Goal: Task Accomplishment & Management: Use online tool/utility

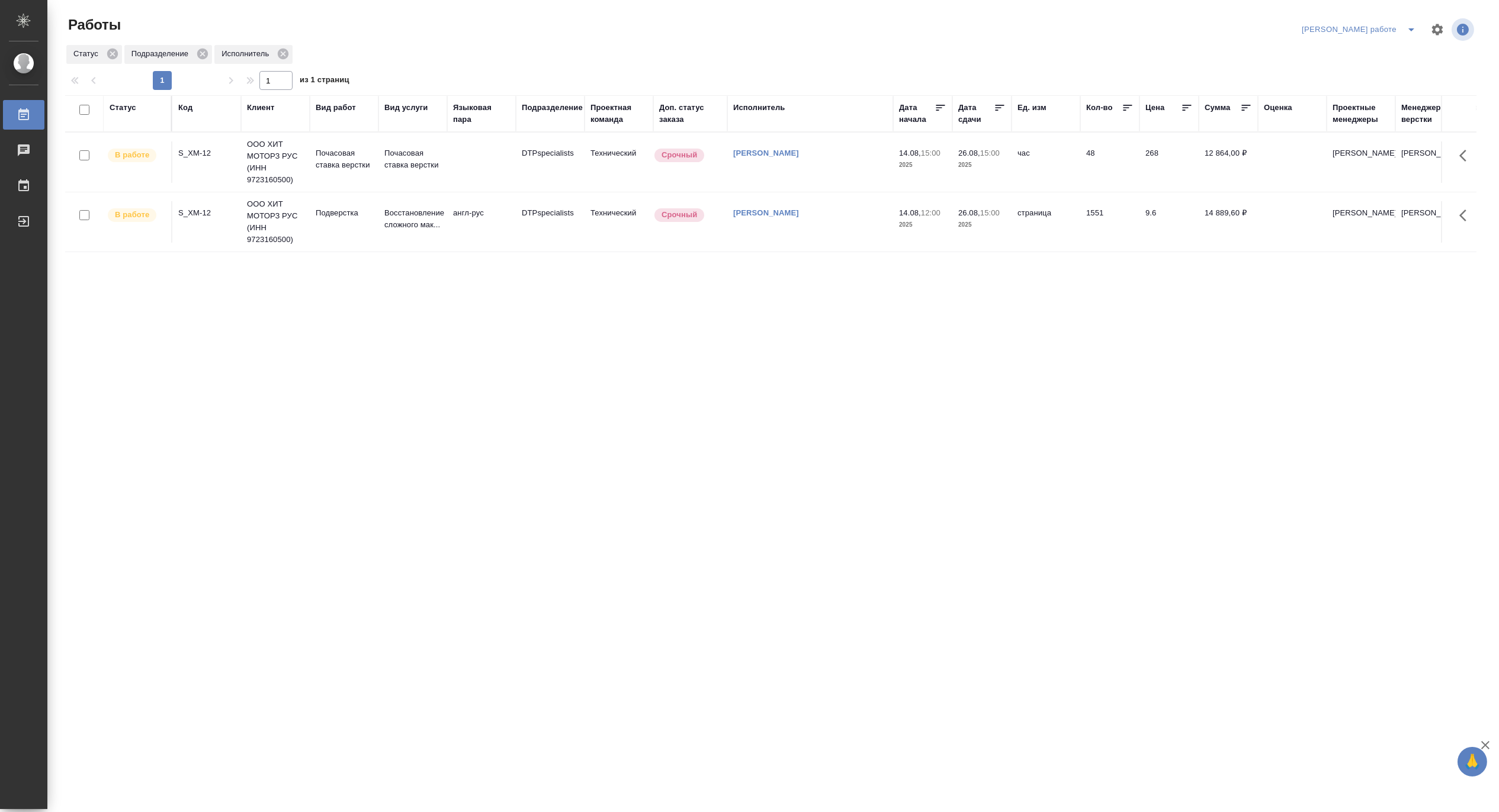
click at [1411, 26] on icon "split button" at bounding box center [1411, 30] width 14 height 14
click at [1389, 66] on li "[PERSON_NAME]" at bounding box center [1369, 72] width 107 height 19
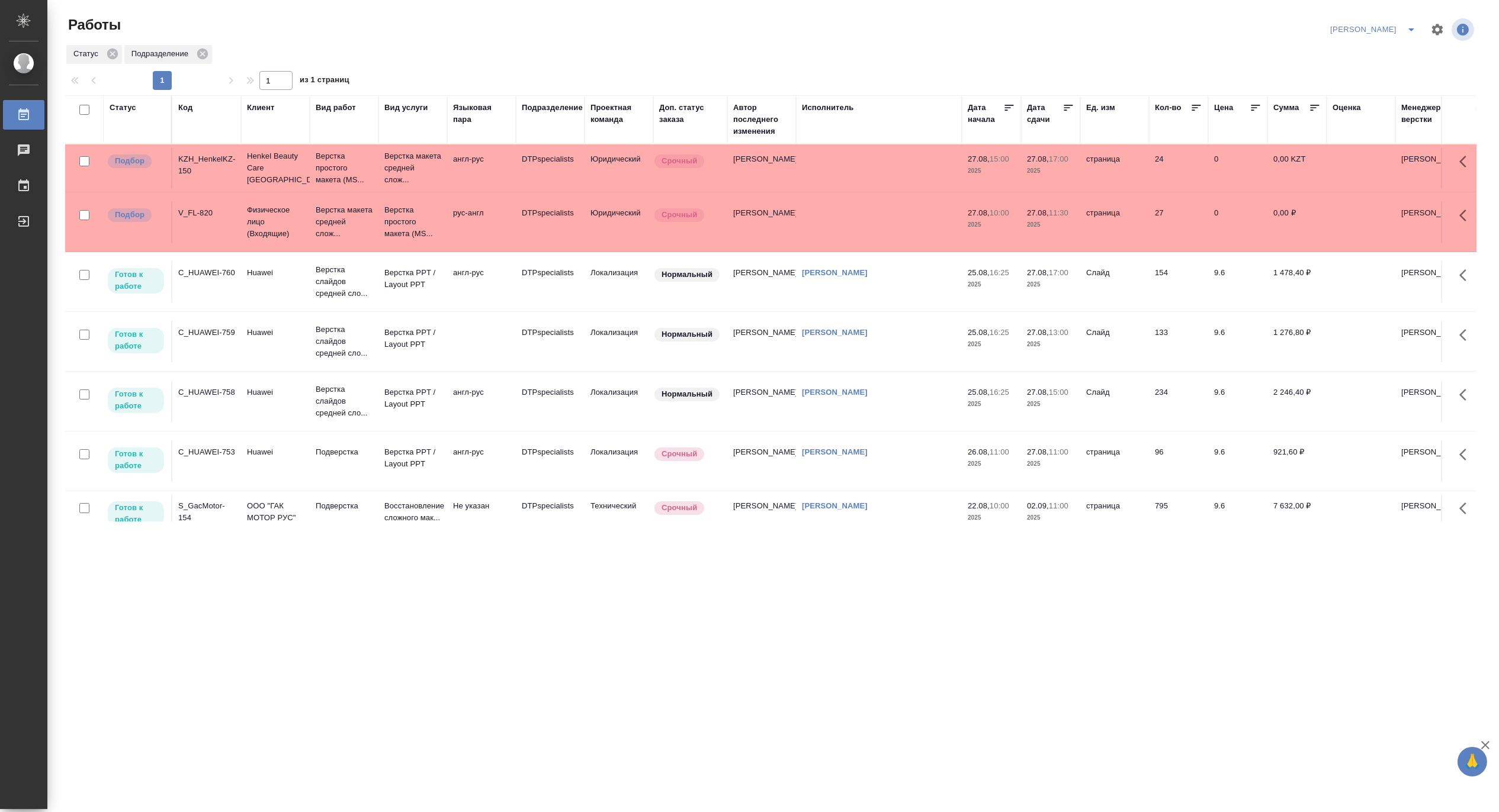
click at [186, 107] on div "Код" at bounding box center [185, 107] width 14 height 11
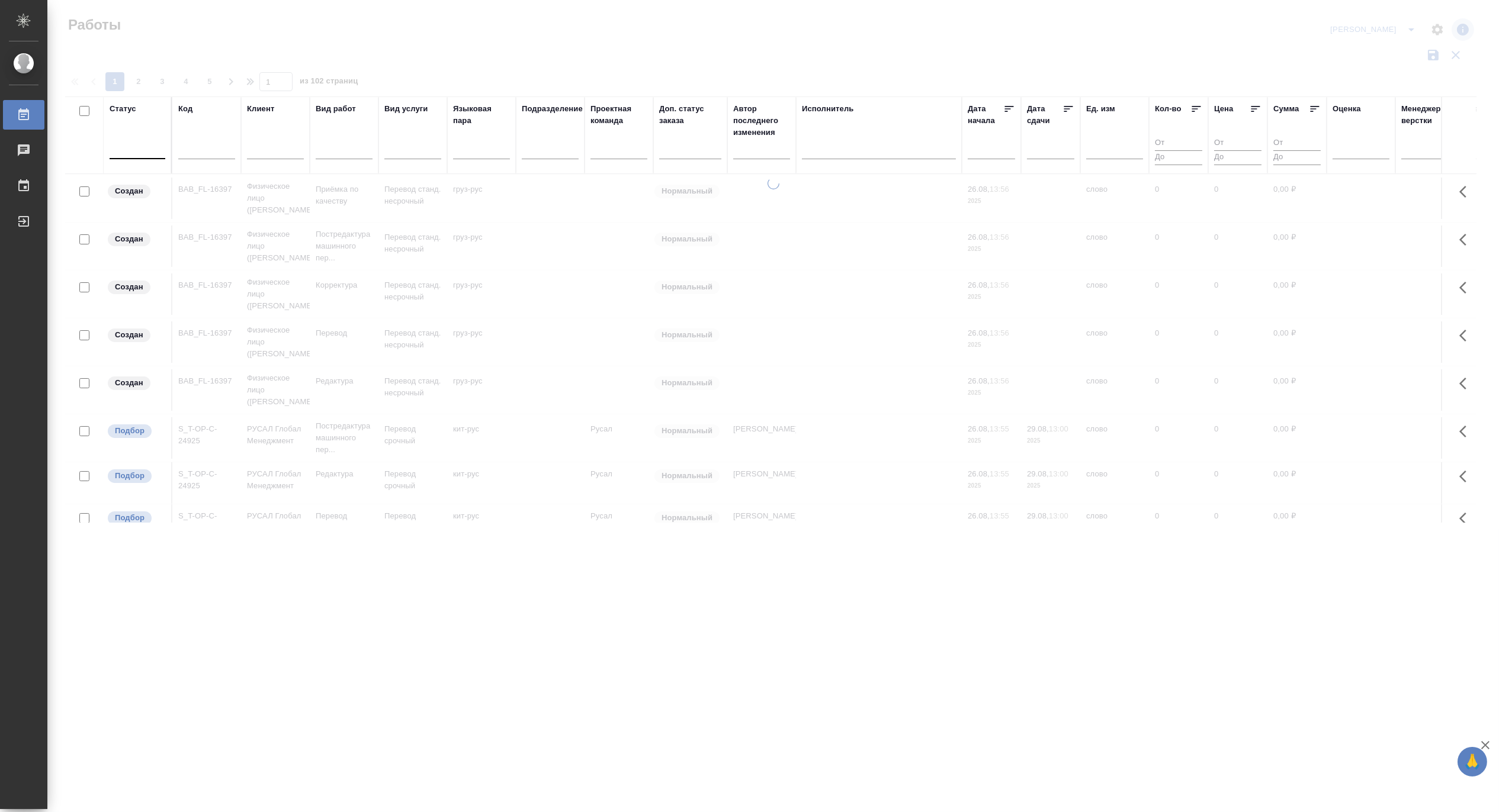
click at [214, 143] on div at bounding box center [206, 152] width 57 height 29
click at [205, 153] on input "text" at bounding box center [206, 151] width 57 height 15
paste input "S_OLMP-315"
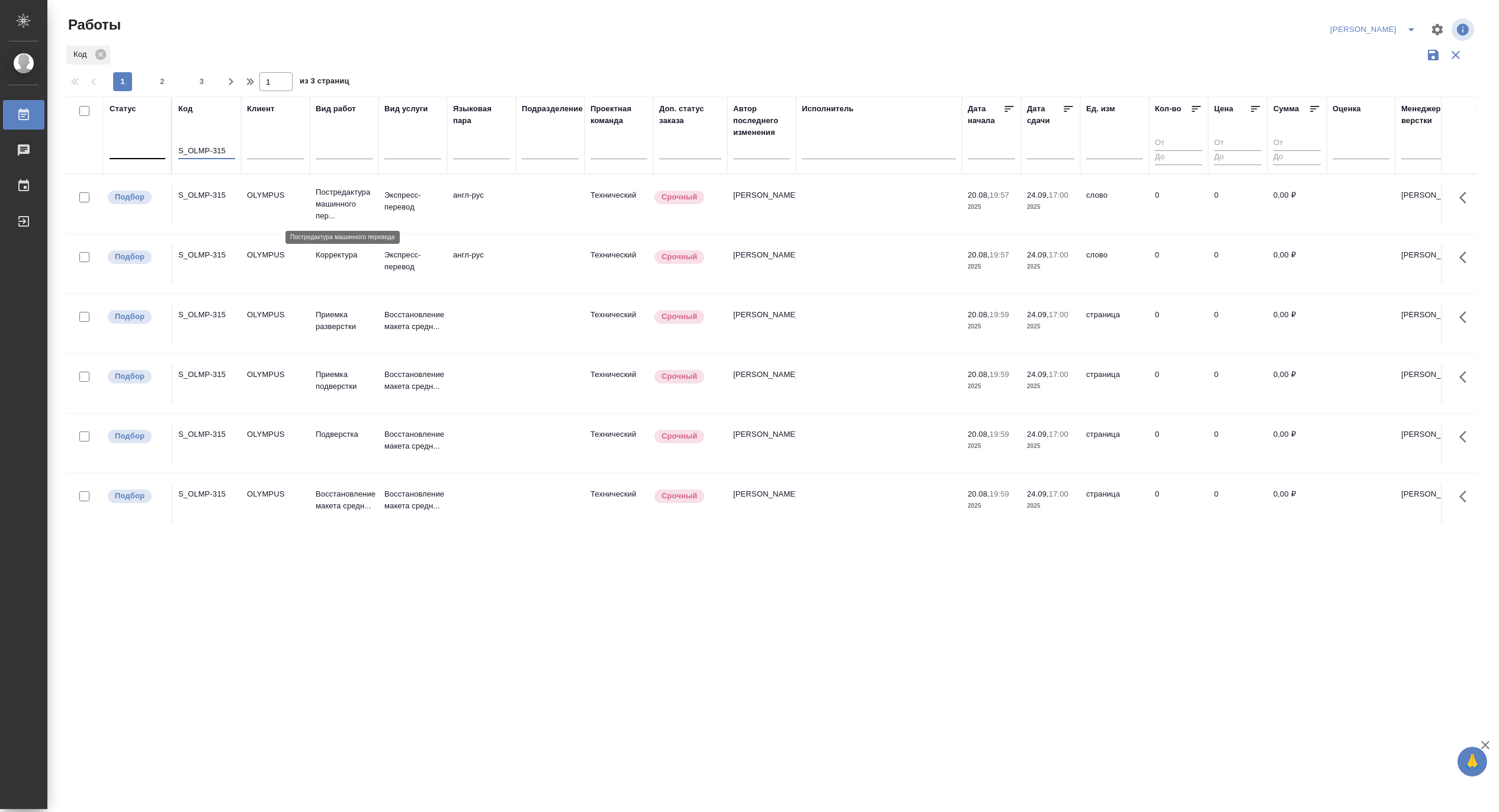
type input "S_OLMP-315"
click at [338, 203] on p "Постредактура машинного пер..." at bounding box center [344, 204] width 57 height 35
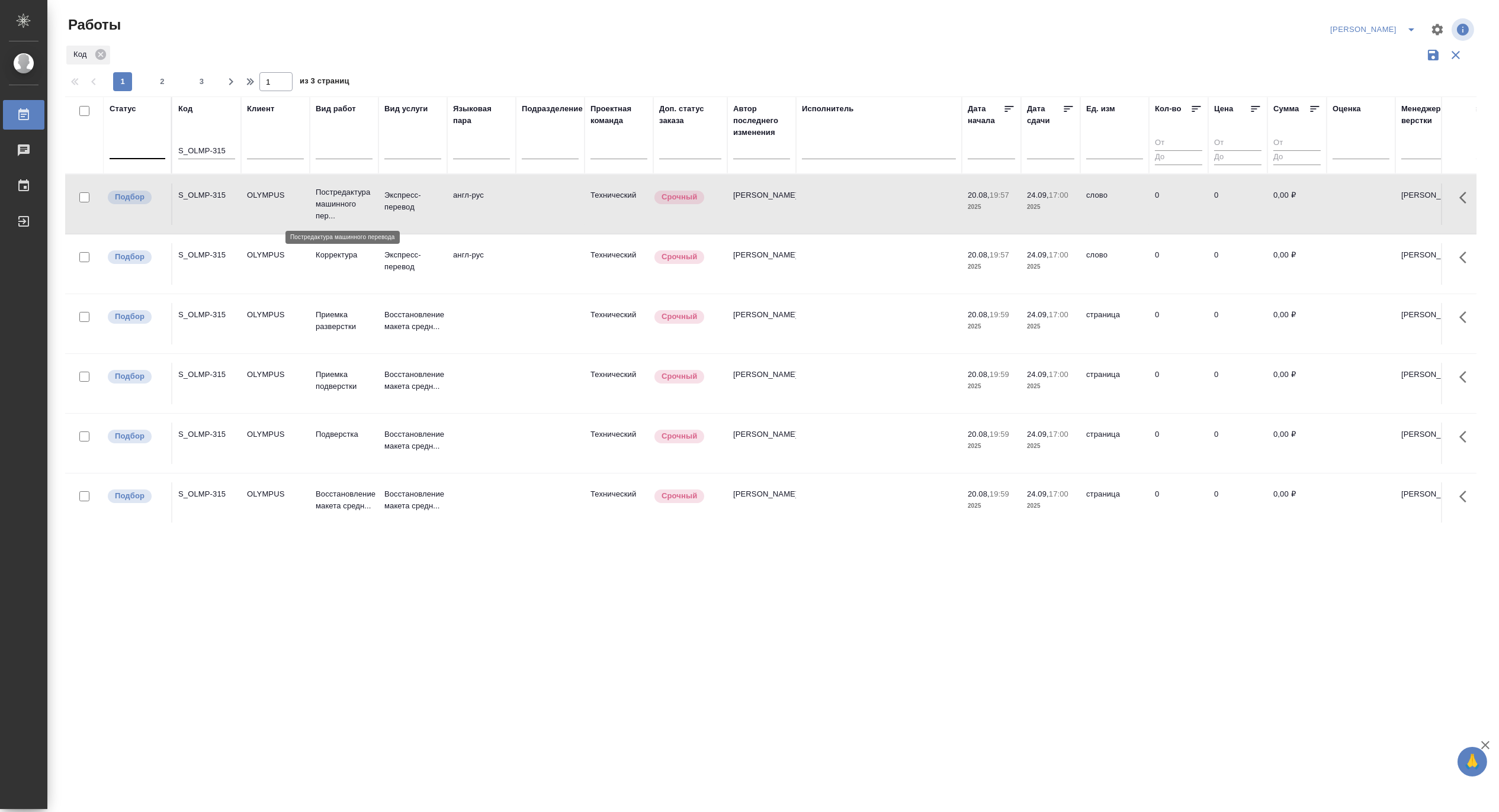
click at [338, 203] on p "Постредактура машинного пер..." at bounding box center [344, 204] width 57 height 35
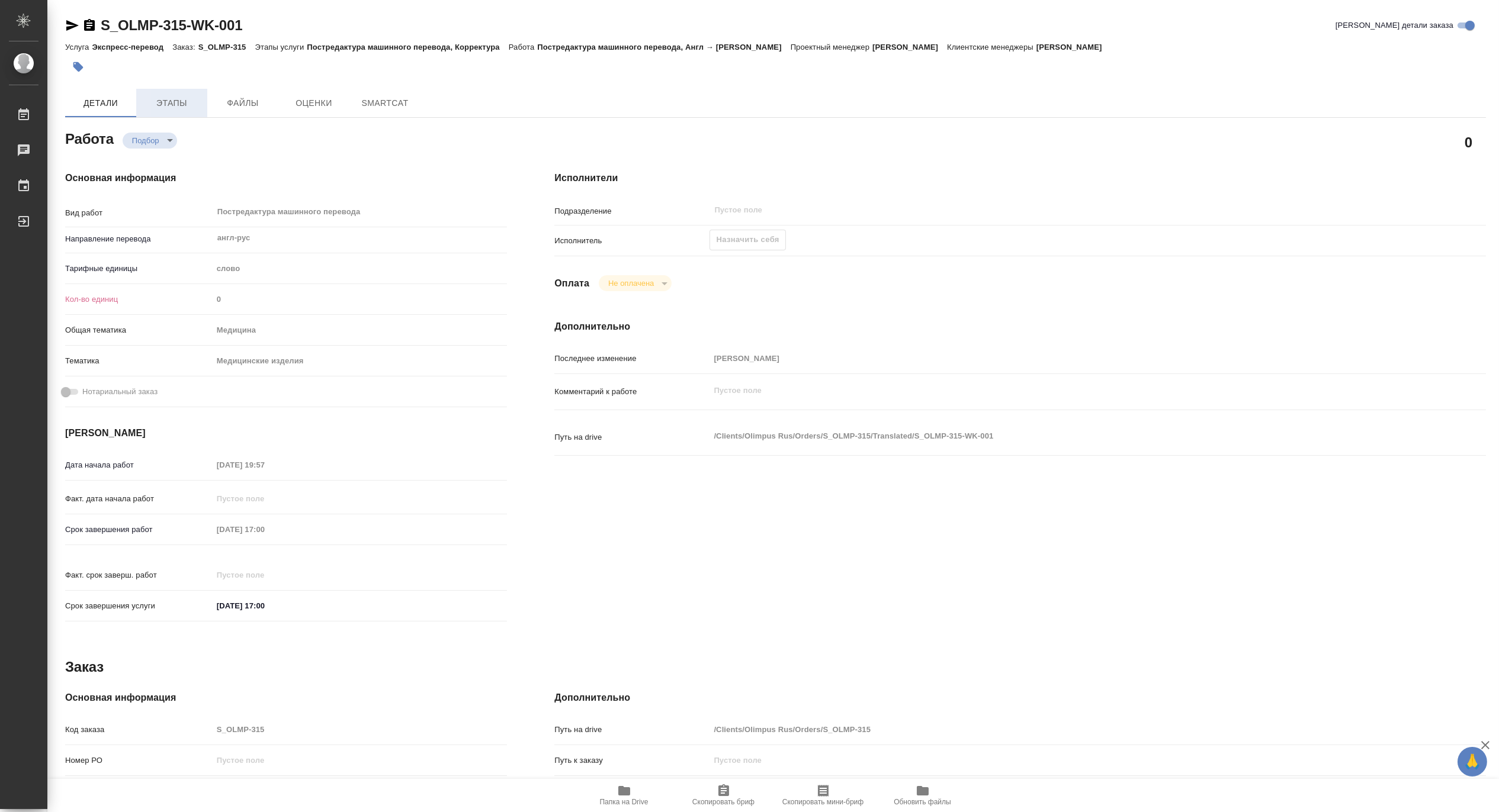
type textarea "x"
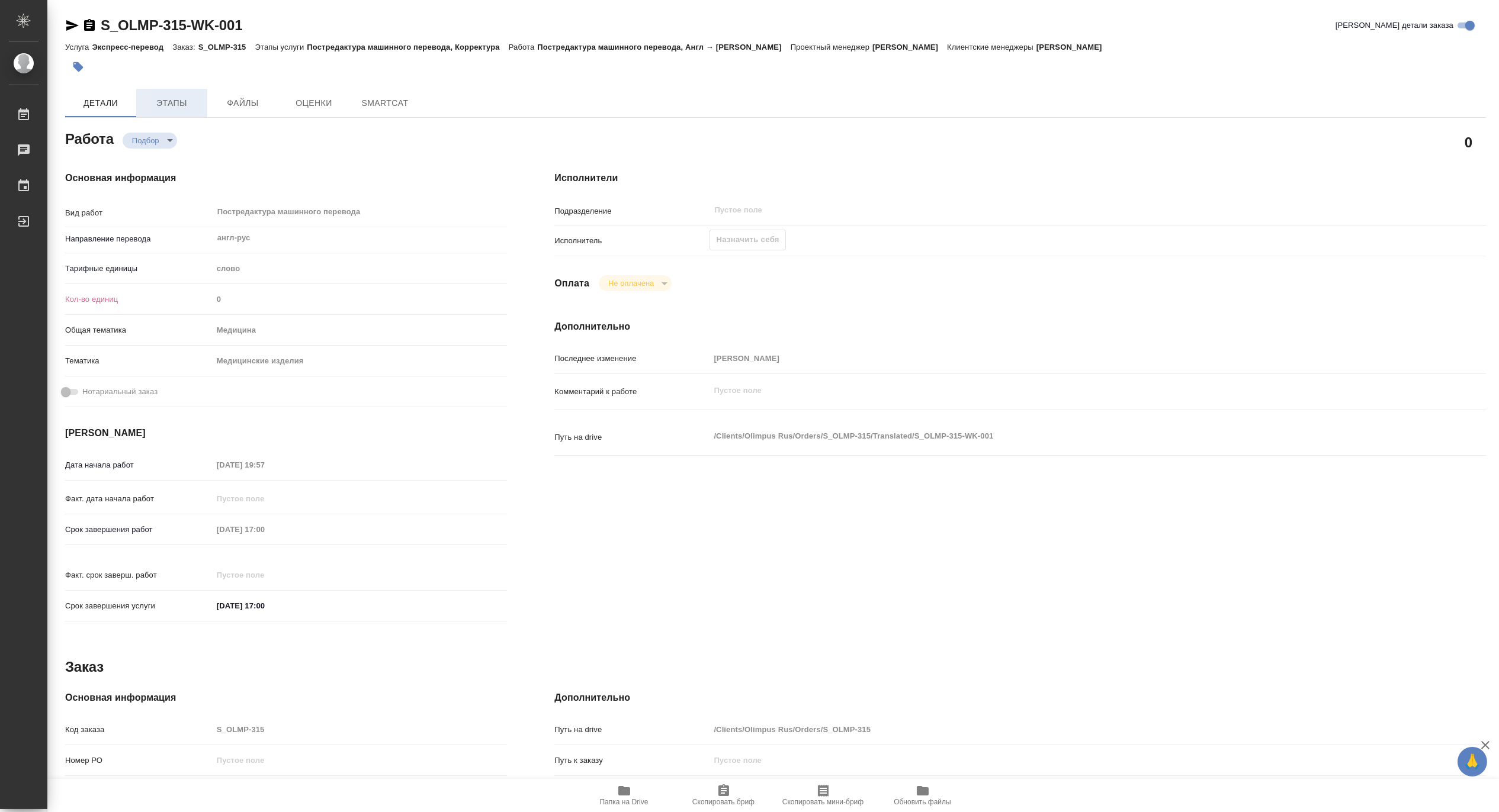
type textarea "x"
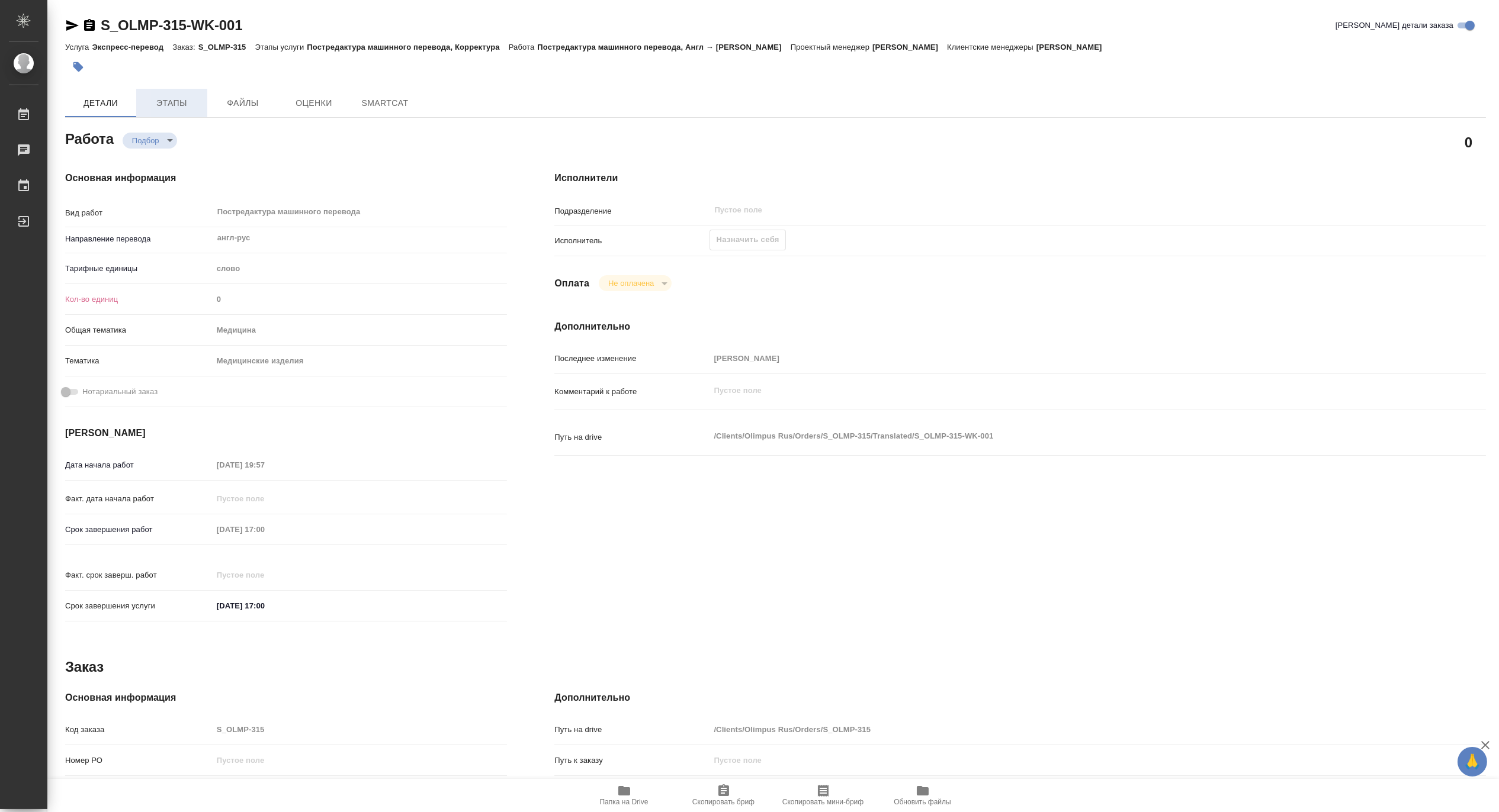
type textarea "x"
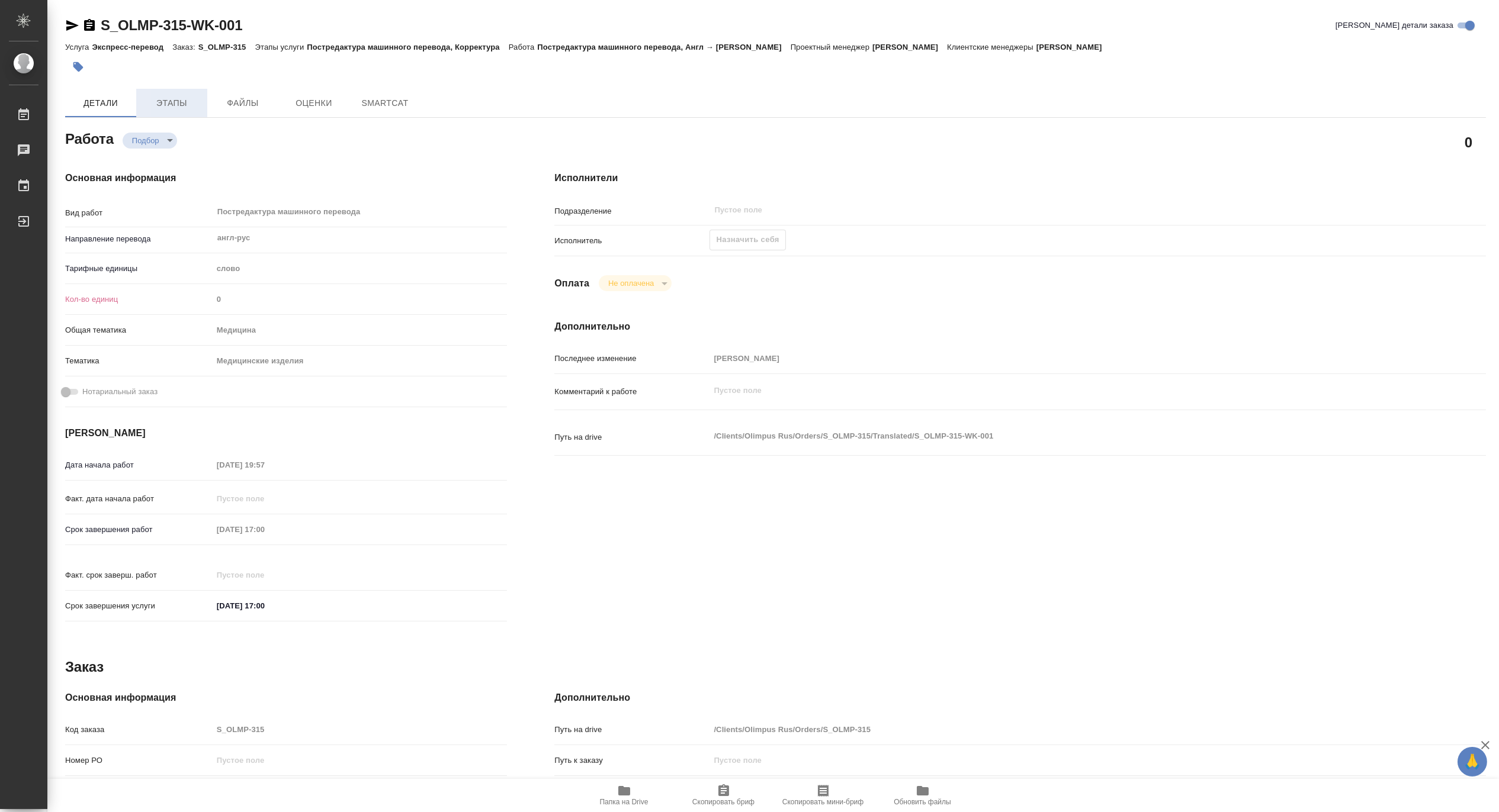
type textarea "x"
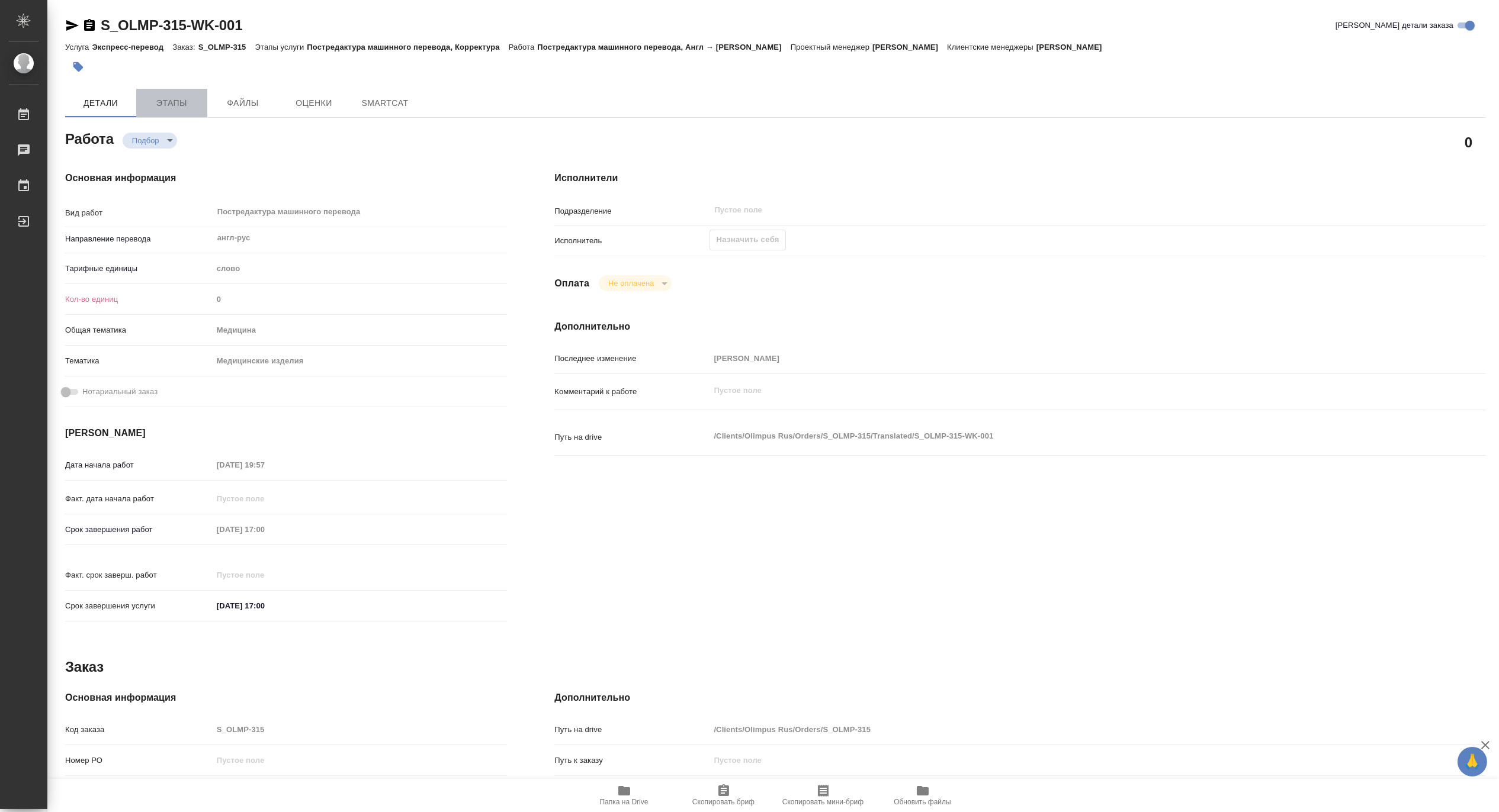
click at [163, 99] on span "Этапы" at bounding box center [172, 103] width 57 height 15
type textarea "x"
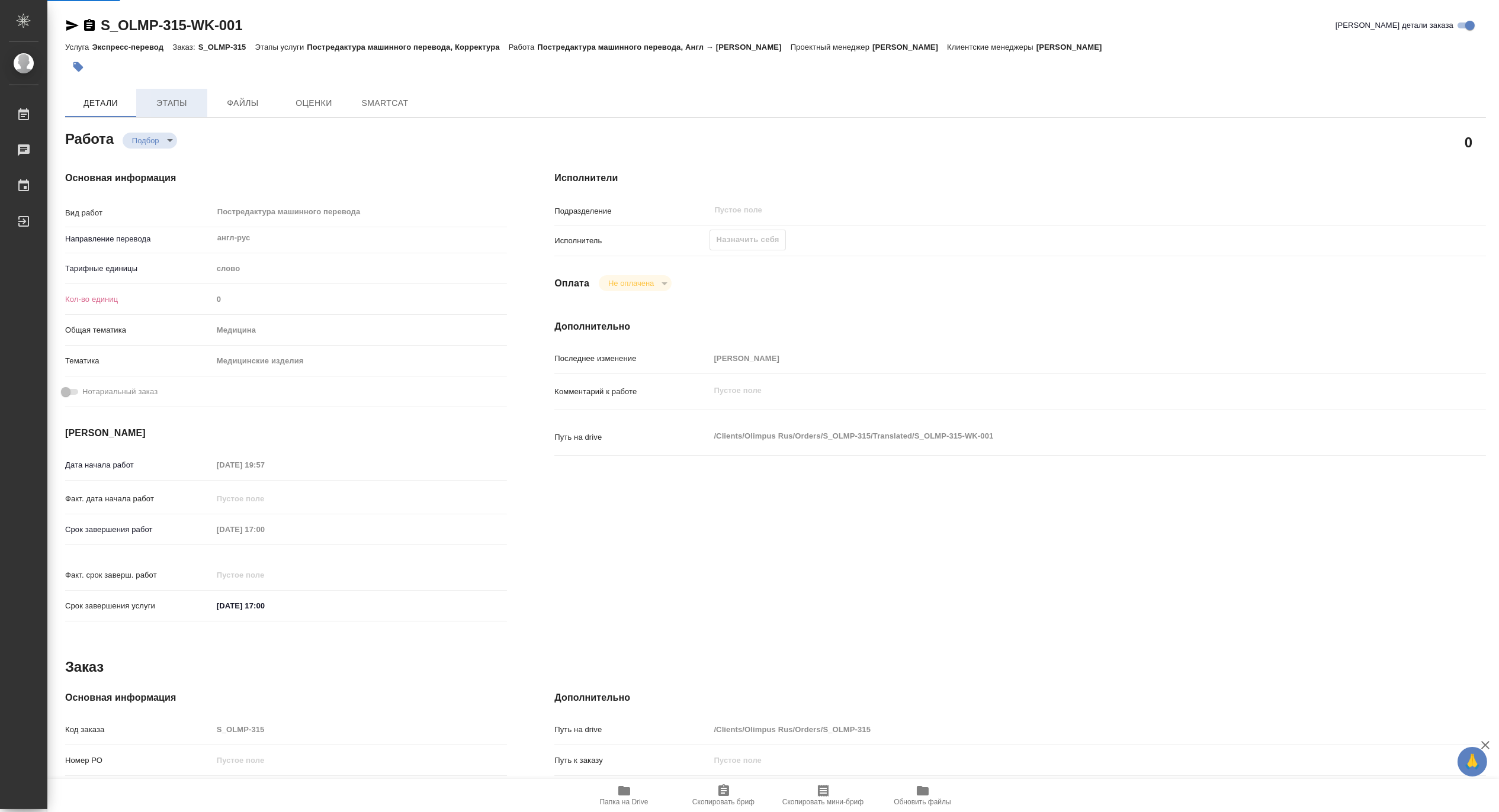
type textarea "x"
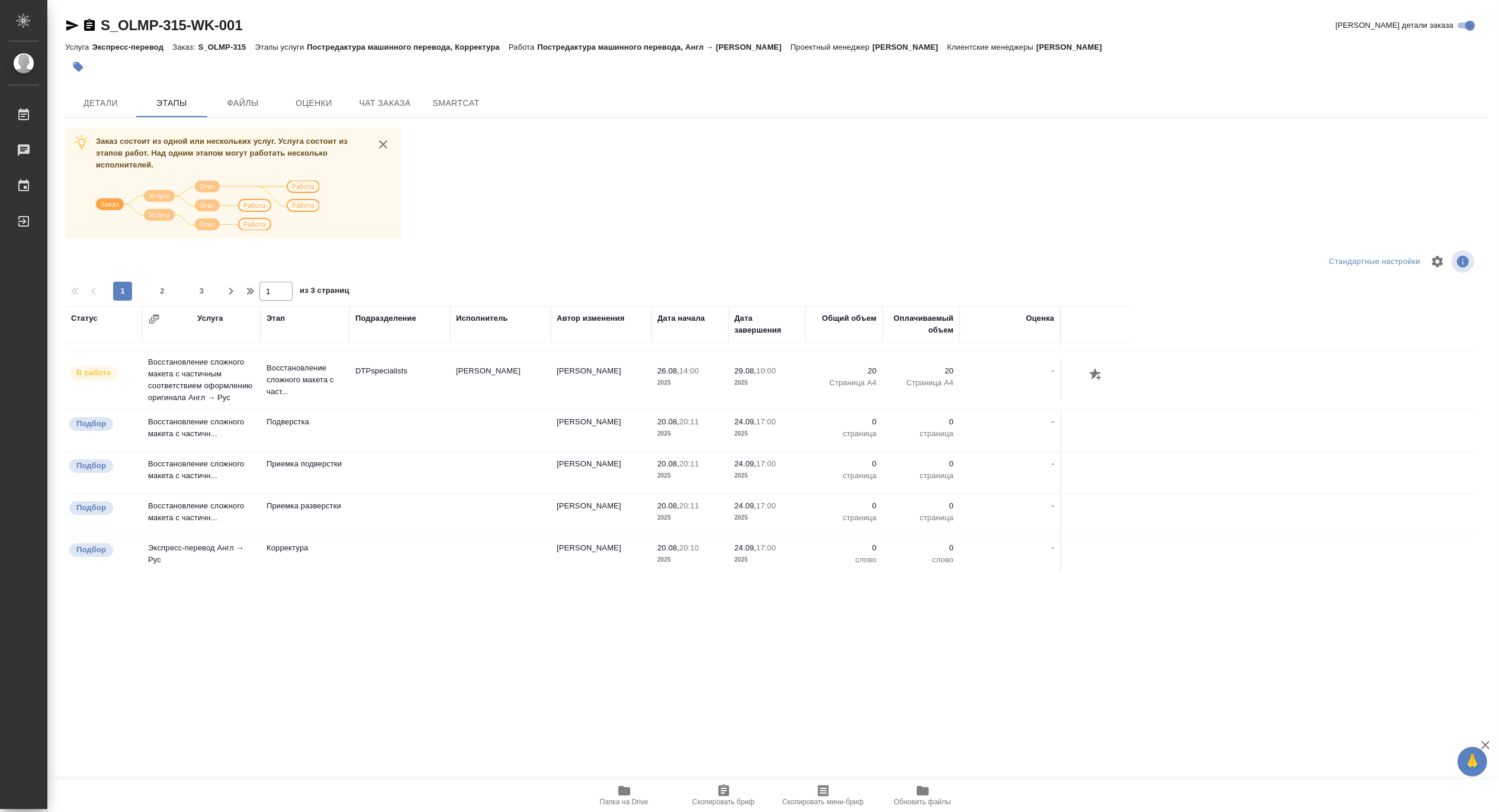
scroll to position [789, 0]
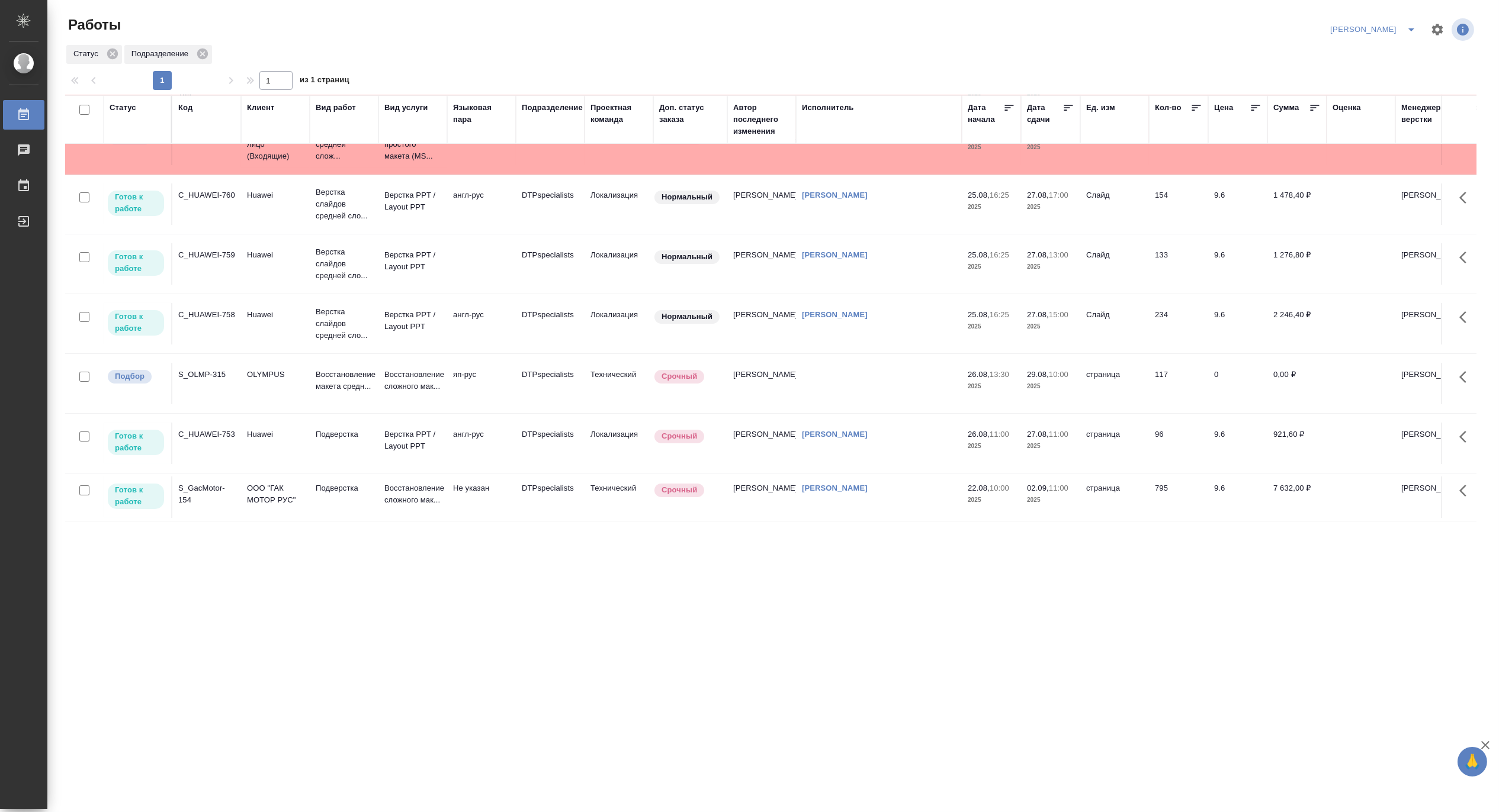
scroll to position [111, 0]
click at [753, 28] on div at bounding box center [775, 29] width 474 height 28
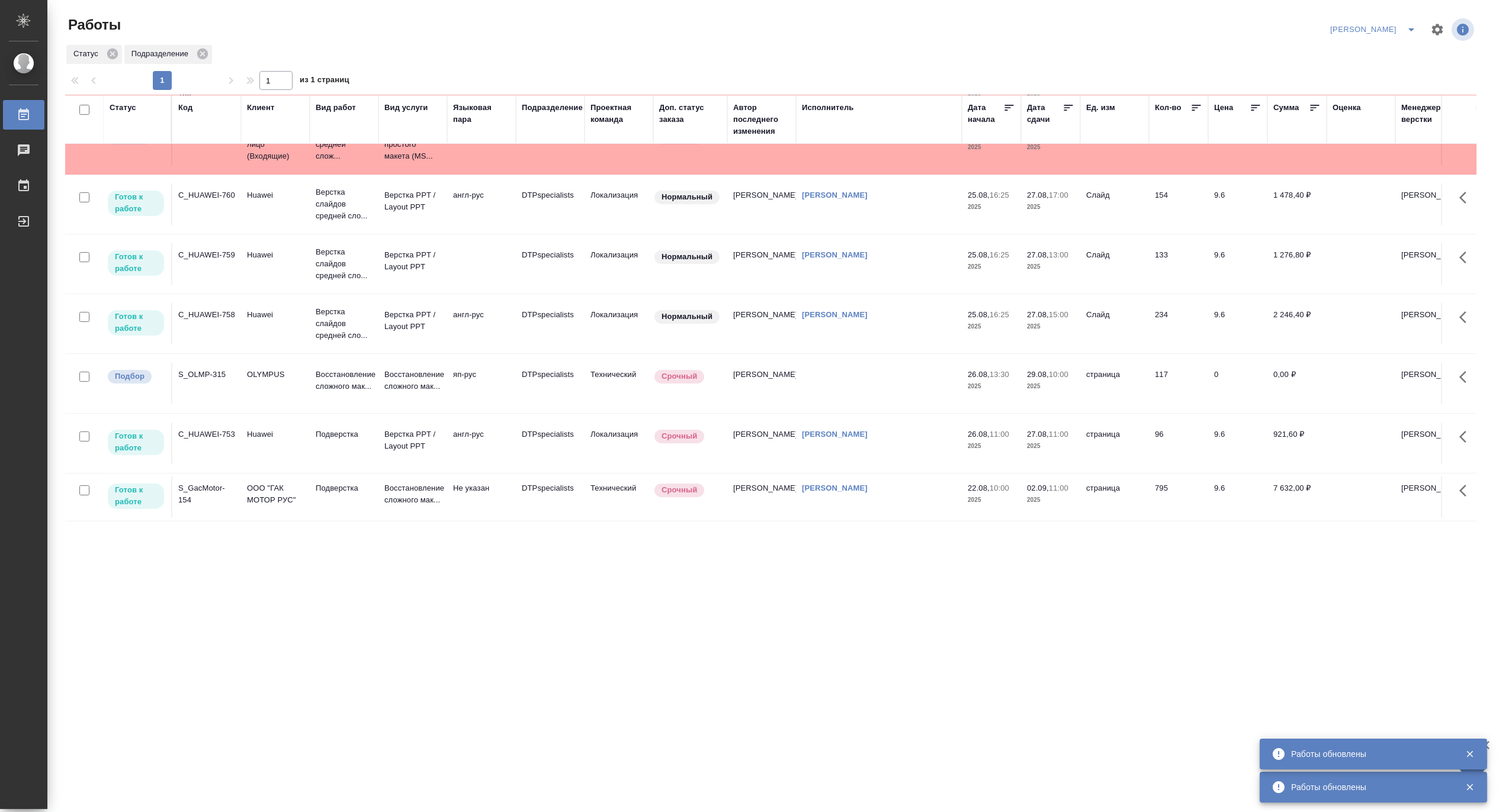
scroll to position [111, 0]
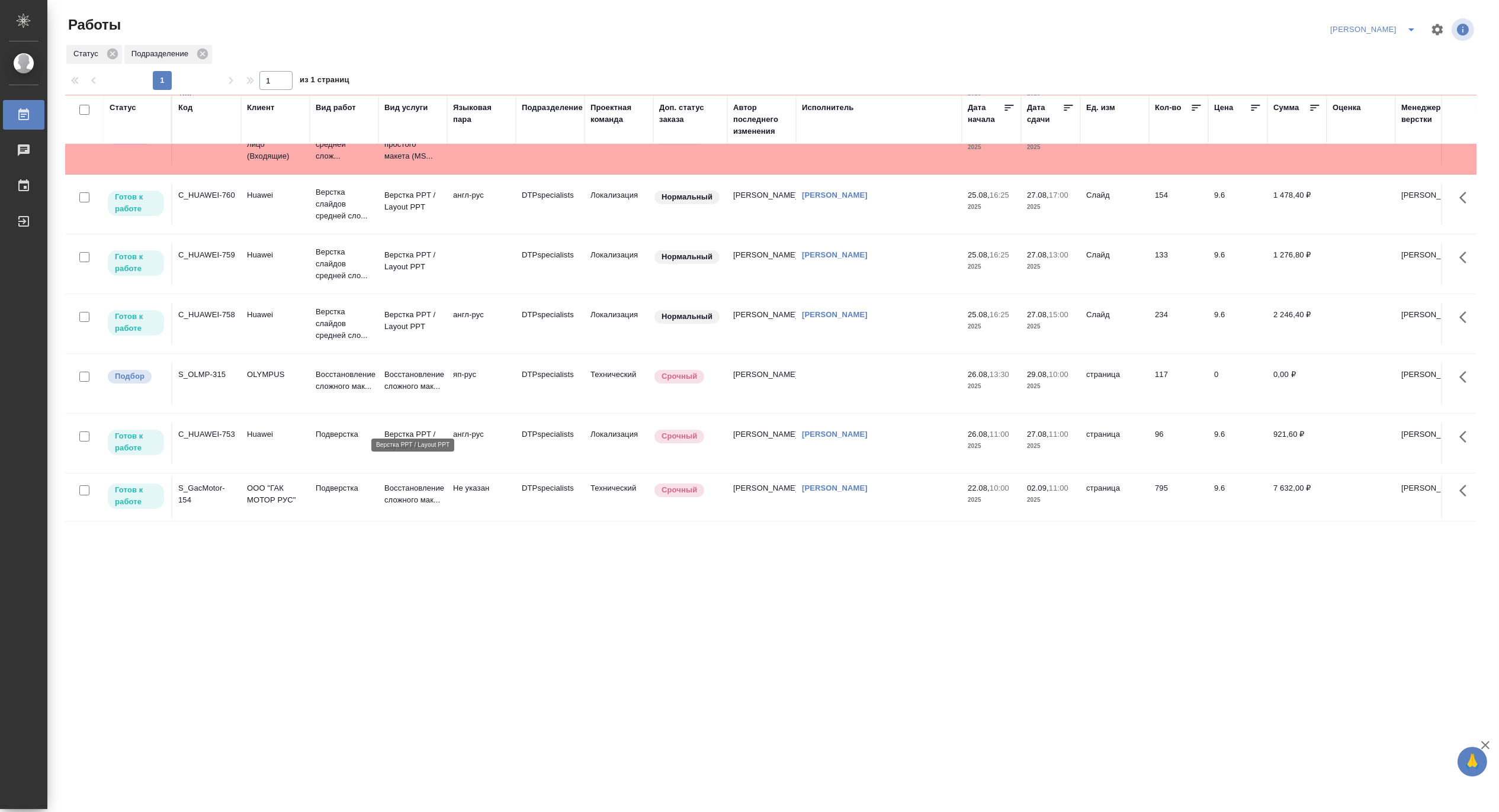
click at [399, 428] on p "Верстка PPT / Layout PPT" at bounding box center [413, 440] width 57 height 24
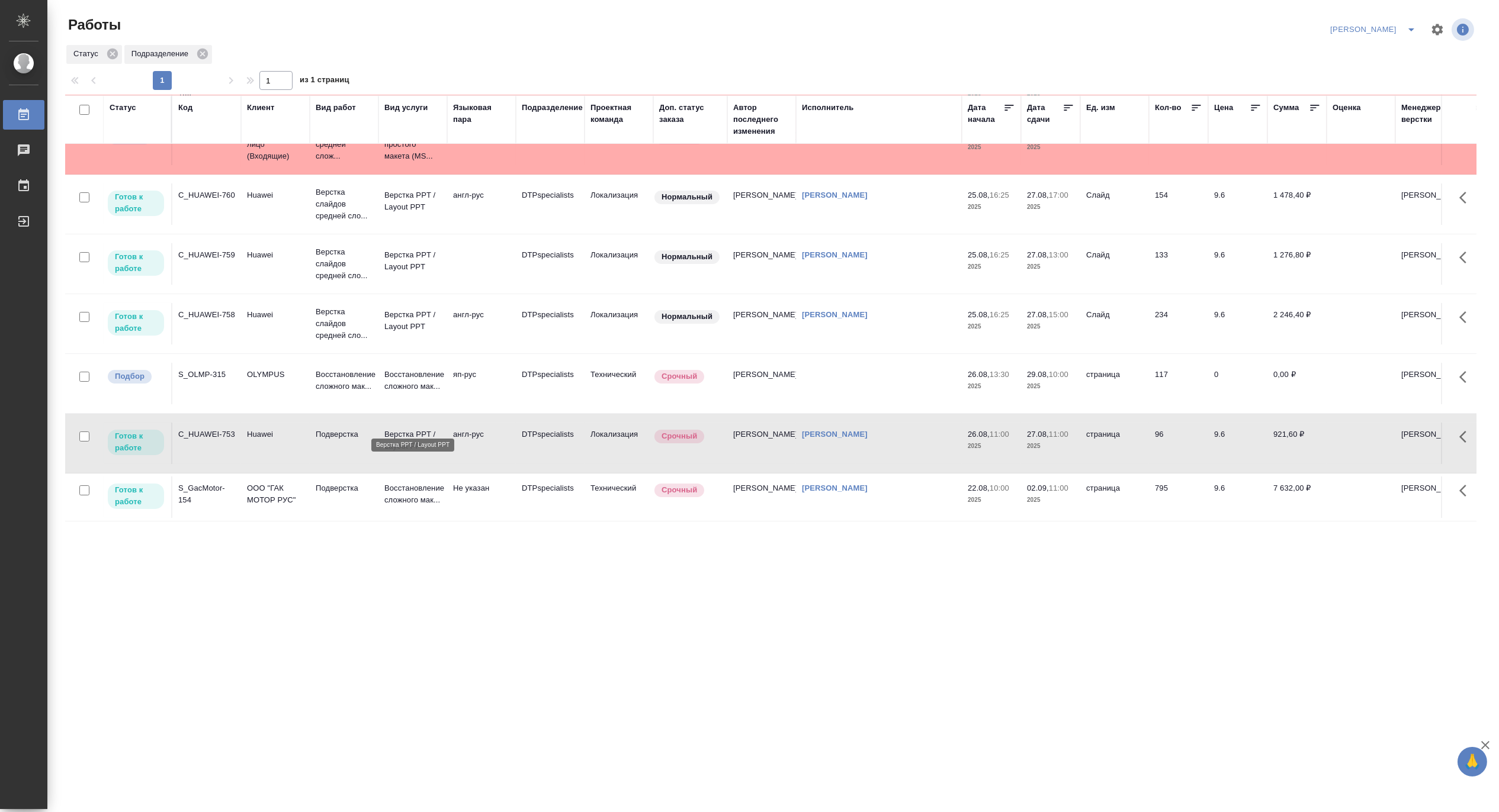
click at [399, 428] on p "Верстка PPT / Layout PPT" at bounding box center [413, 440] width 57 height 24
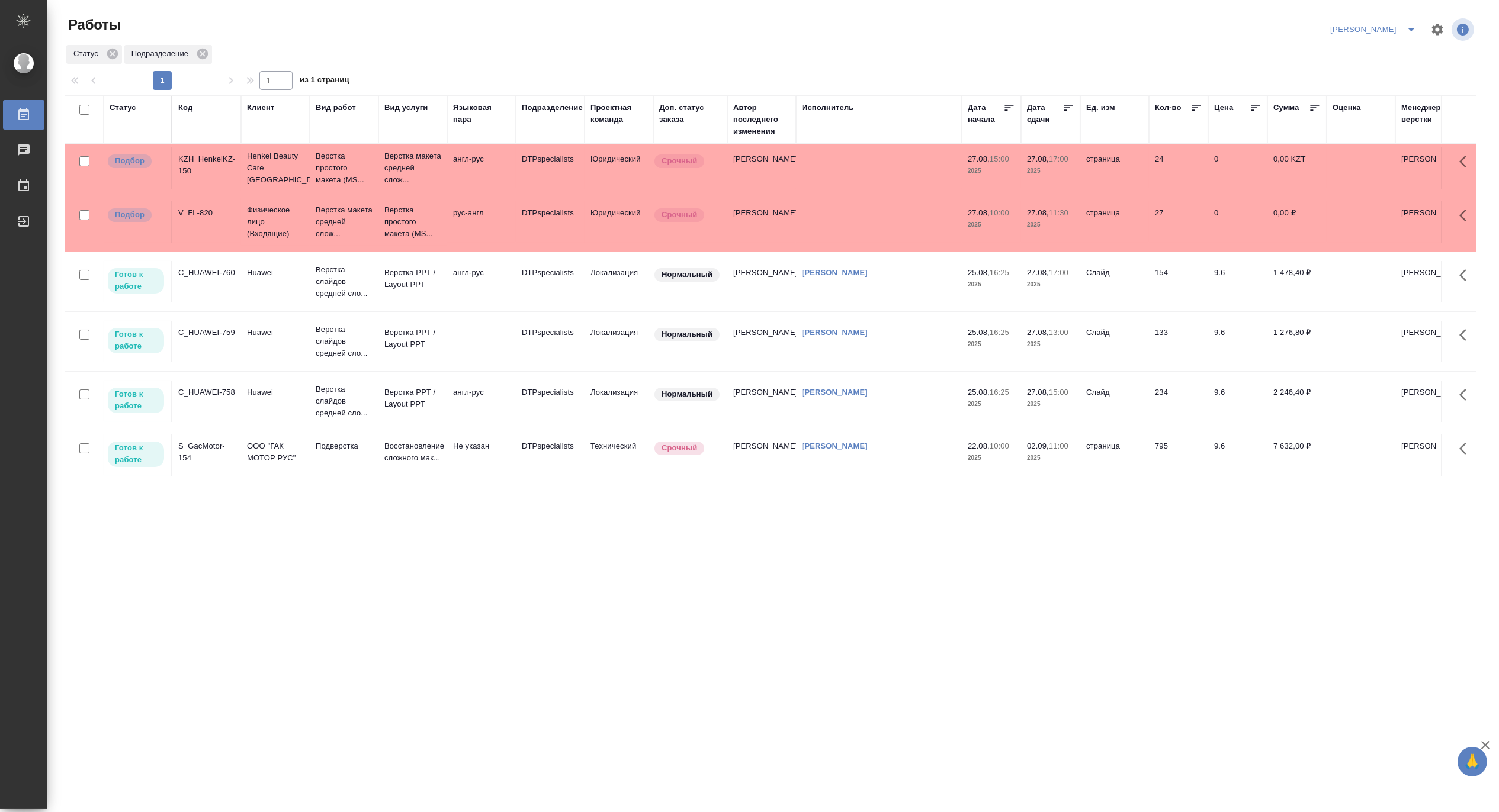
scroll to position [0, 0]
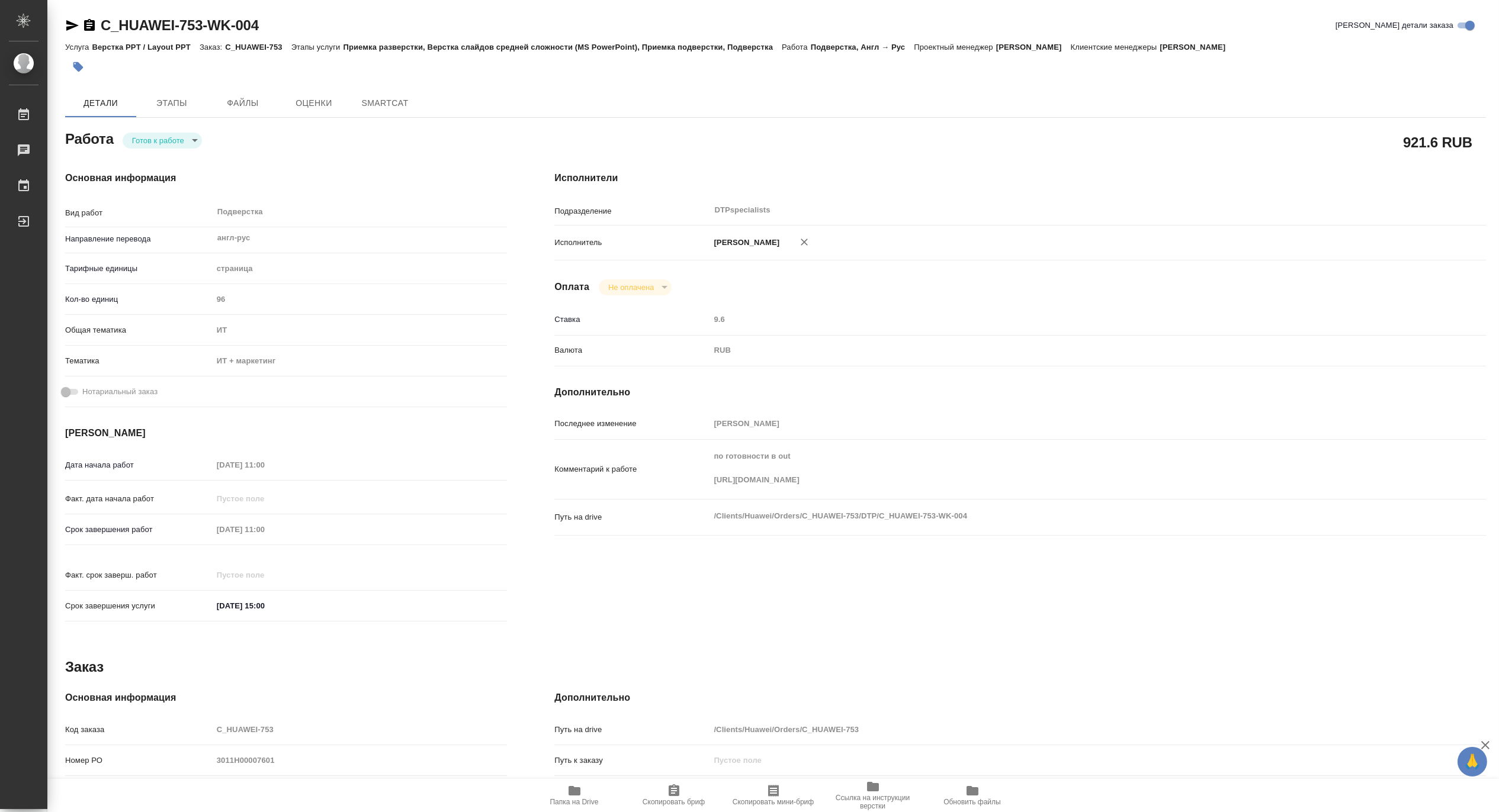
type textarea "x"
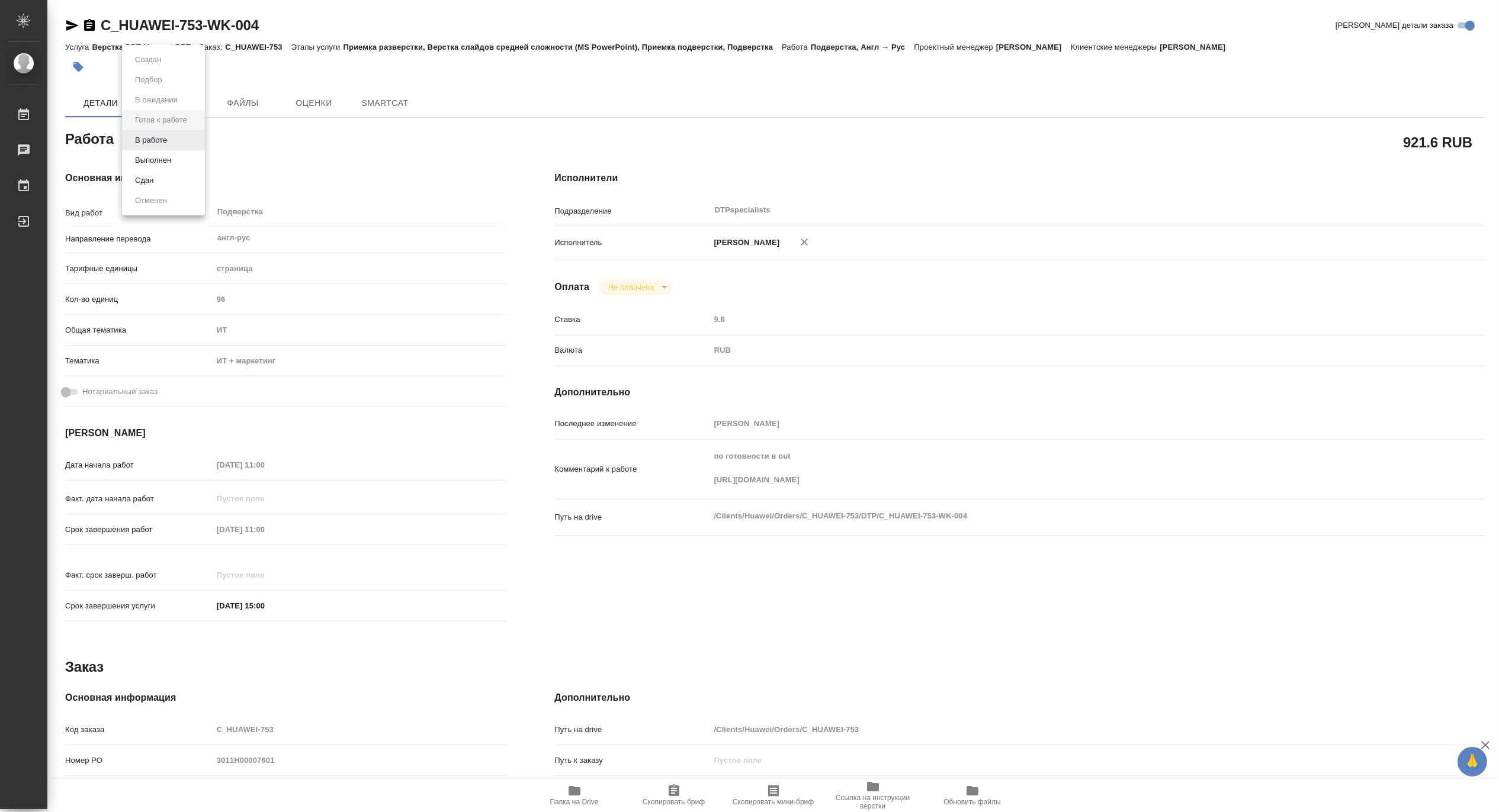
click at [156, 133] on body "🙏 .cls-1 fill:#fff; AWATERA [PERSON_NAME] Чаты График Выйти C_HUAWEI-753-WK-004…" at bounding box center [749, 406] width 1499 height 812
type textarea "x"
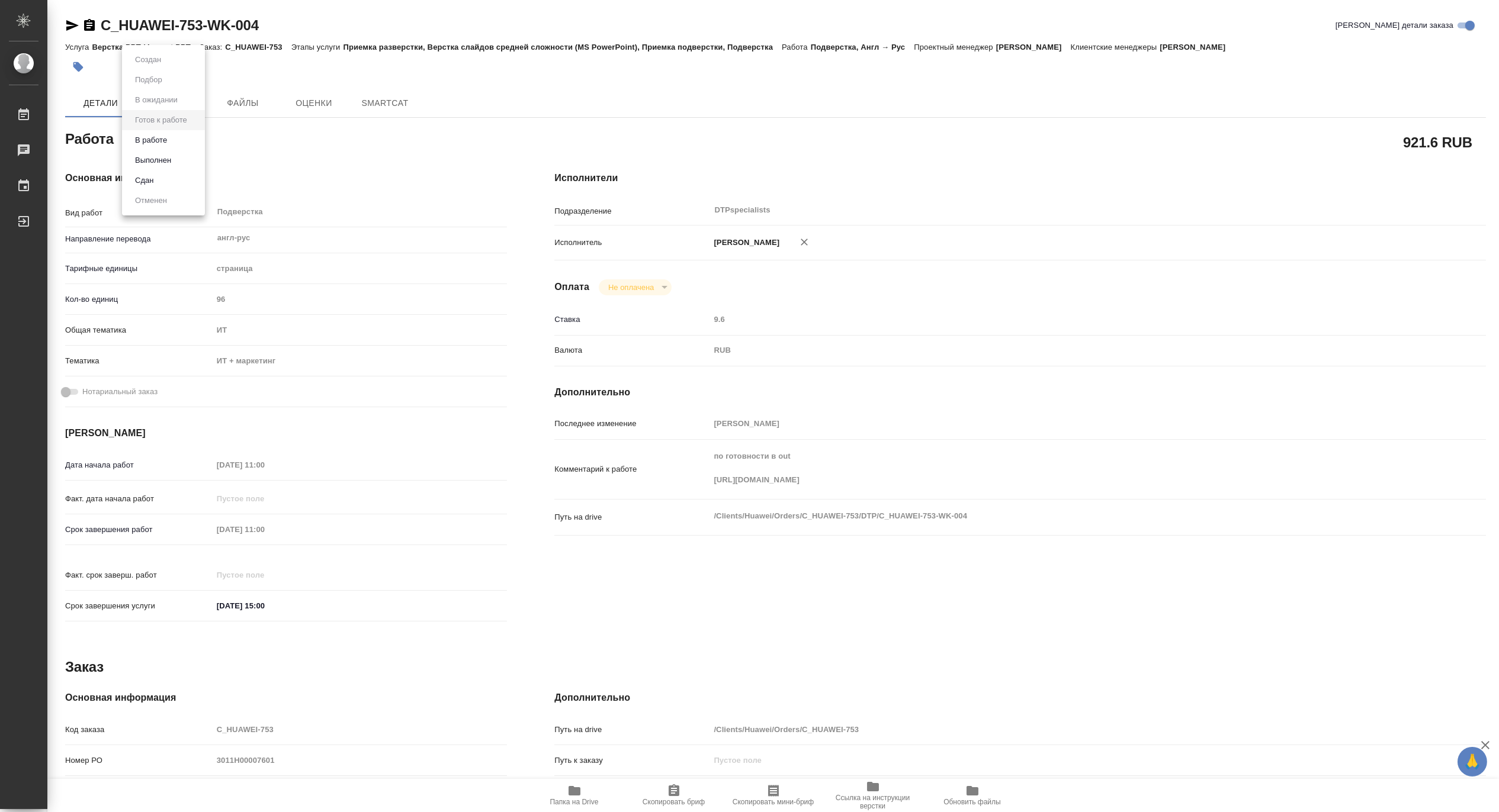
type textarea "x"
click at [142, 141] on button "В работе" at bounding box center [151, 140] width 39 height 13
